Goal: Task Accomplishment & Management: Complete application form

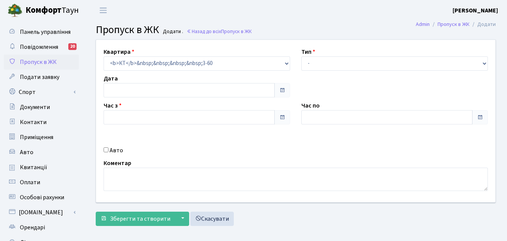
type input "[DATE]"
type input "07:30"
type input "08:45"
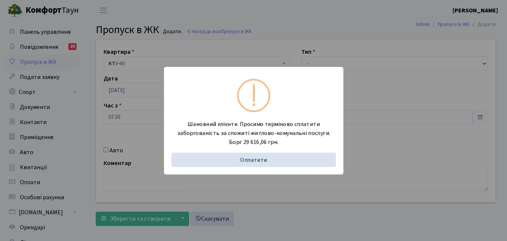
click at [87, 124] on div "Шановний клієнте. Просимо терміново сплатити заборгованість за спожиті житлово-…" at bounding box center [253, 120] width 507 height 241
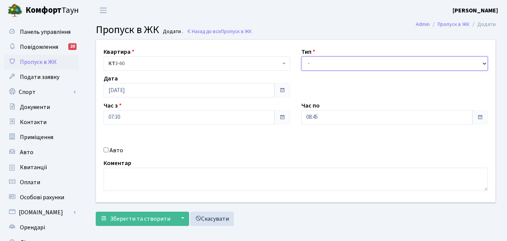
click at [338, 64] on select "- Доставка Таксі Гості Сервіс" at bounding box center [395, 63] width 187 height 14
select select "1"
click at [302, 56] on select "- Доставка Таксі Гості Сервіс" at bounding box center [395, 63] width 187 height 14
click at [109, 149] on div "Авто" at bounding box center [197, 150] width 198 height 9
click at [107, 149] on input "Авто" at bounding box center [106, 149] width 5 height 5
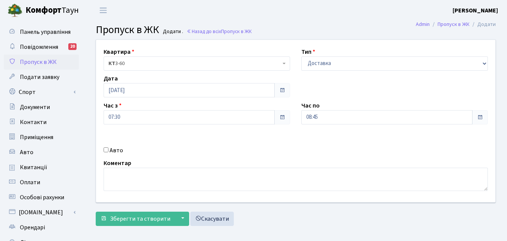
checkbox input "true"
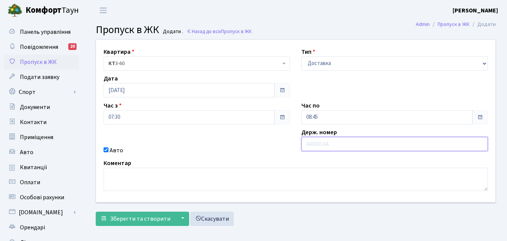
paste input "АА3695МС"
type input "АА3695МС"
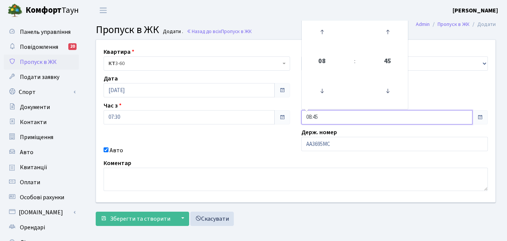
click at [323, 116] on input "08:45" at bounding box center [387, 117] width 171 height 14
click at [322, 32] on icon at bounding box center [322, 32] width 20 height 20
type input "09:45"
click at [143, 212] on button "Зберегти та створити" at bounding box center [136, 218] width 80 height 14
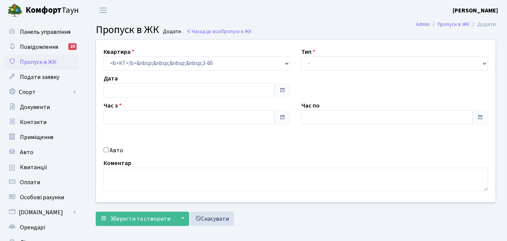
type input "[DATE]"
type input "07:30"
type input "08:45"
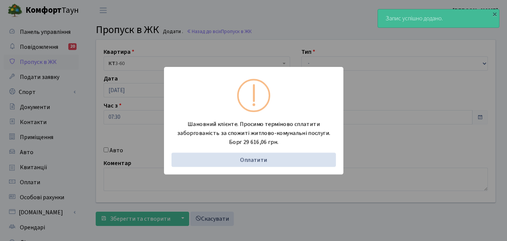
click at [78, 115] on div "Шановний клієнте. Просимо терміново сплатити заборгованість за спожиті житлово-…" at bounding box center [253, 120] width 507 height 241
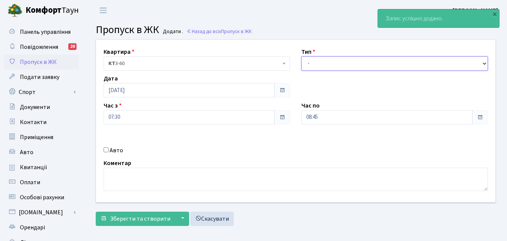
click at [356, 65] on select "- Доставка Таксі Гості Сервіс" at bounding box center [395, 63] width 187 height 14
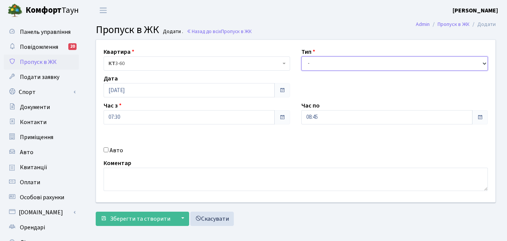
select select "1"
click at [302, 56] on select "- Доставка Таксі Гості Сервіс" at bounding box center [395, 63] width 187 height 14
click at [108, 151] on input "Авто" at bounding box center [106, 149] width 5 height 5
checkbox input "true"
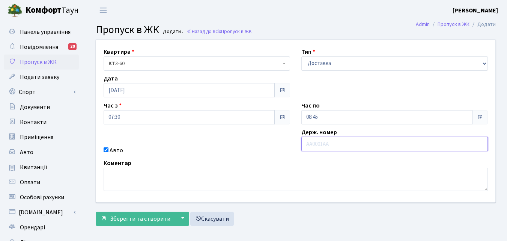
paste input "АА3621КС"
type input "АА3621КС"
click at [328, 117] on input "08:45" at bounding box center [387, 117] width 171 height 14
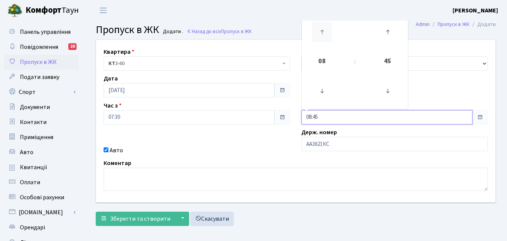
click at [324, 28] on icon at bounding box center [322, 32] width 20 height 20
type input "09:45"
click at [147, 214] on span "Зберегти та створити" at bounding box center [140, 218] width 60 height 8
